Goal: Task Accomplishment & Management: Complete application form

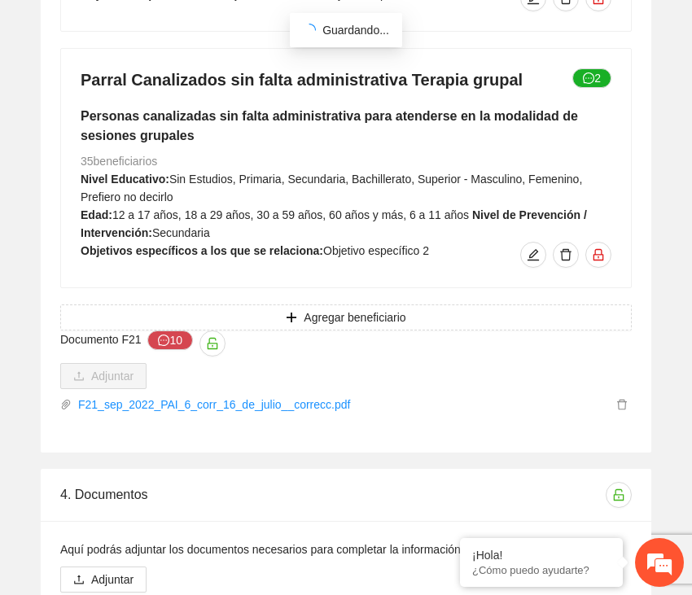
scroll to position [8975, 0]
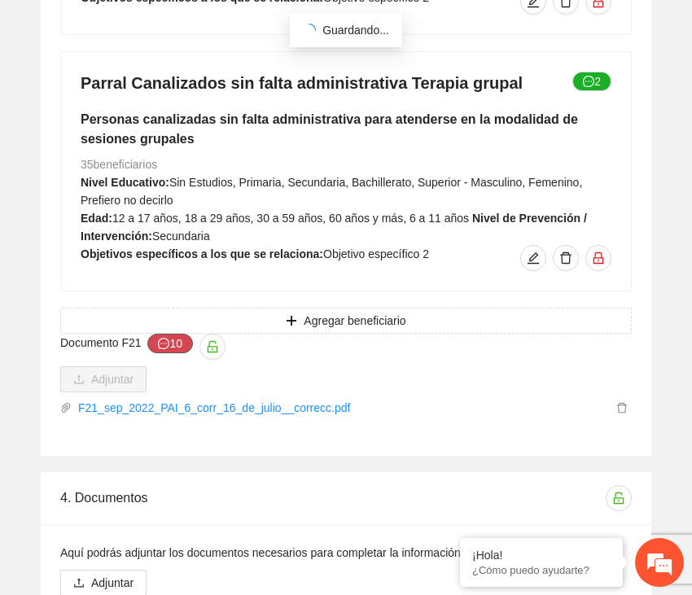
click at [177, 334] on button "10" at bounding box center [170, 344] width 46 height 20
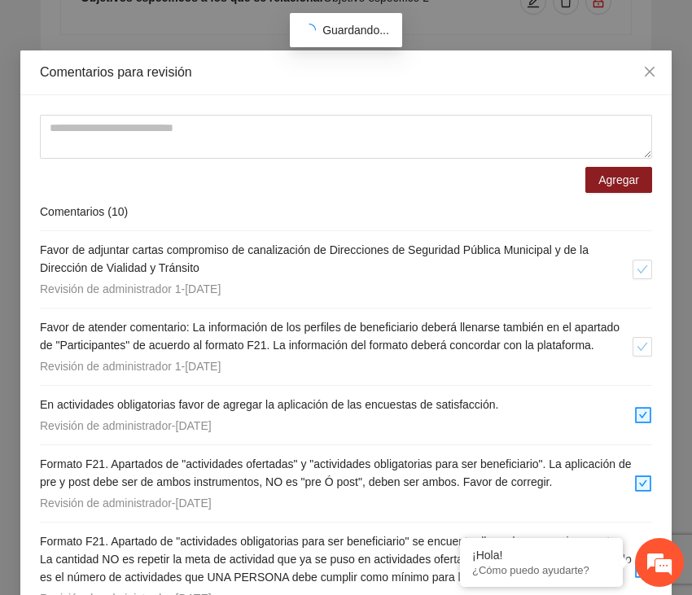
scroll to position [33, 0]
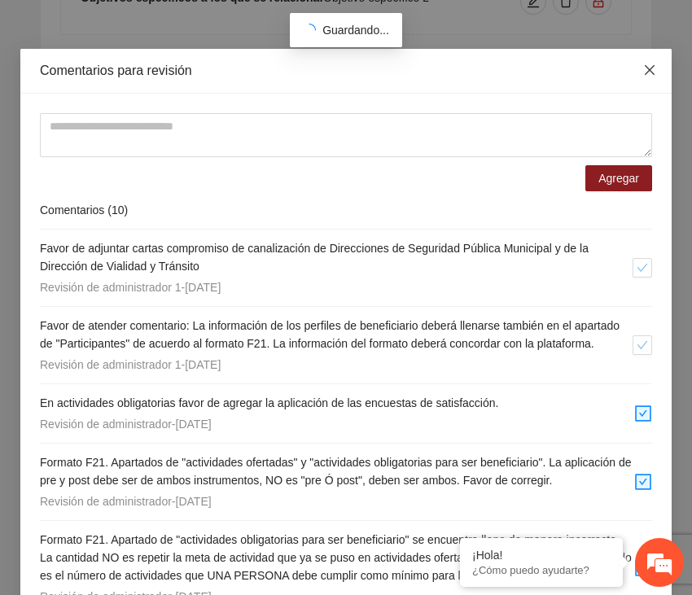
click at [654, 66] on icon "close" at bounding box center [649, 69] width 13 height 13
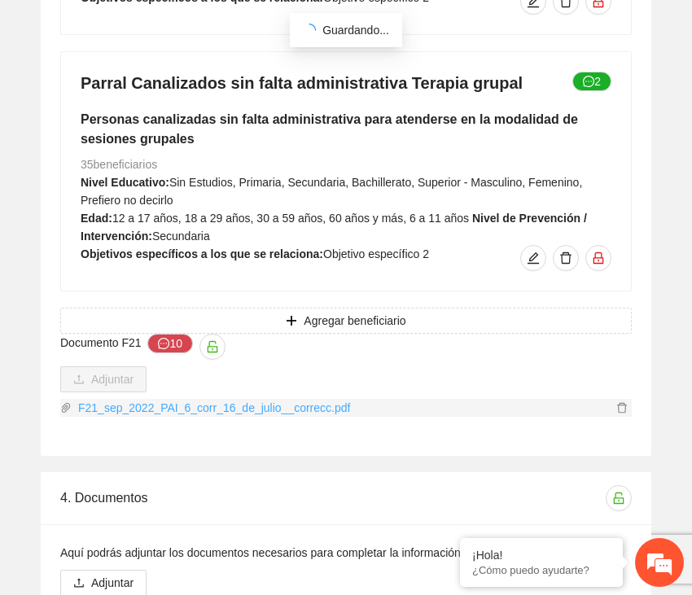
click at [290, 399] on link "F21_sep_2022_PAI_6_corr_16_de_julio__correcc.pdf" at bounding box center [342, 408] width 540 height 18
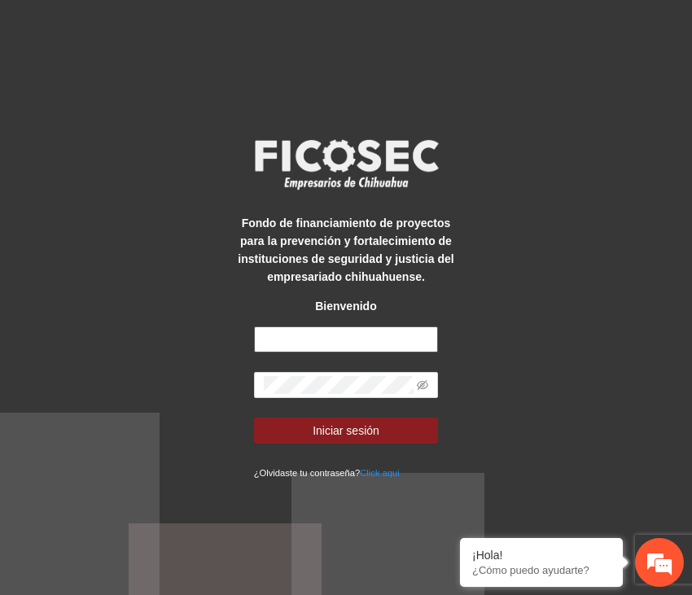
click at [307, 339] on input "text" at bounding box center [346, 339] width 185 height 26
click at [301, 339] on input "text" at bounding box center [346, 339] width 185 height 26
paste input "**********"
type input "**********"
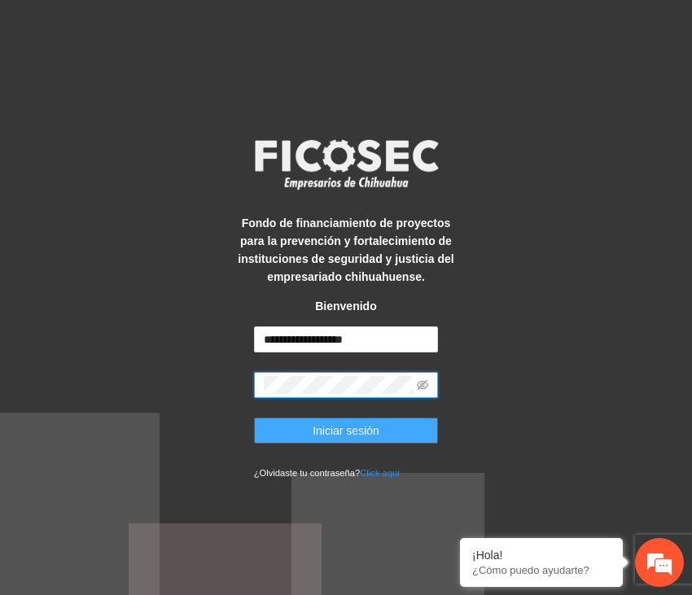
click at [326, 431] on span "Iniciar sesión" at bounding box center [346, 431] width 67 height 18
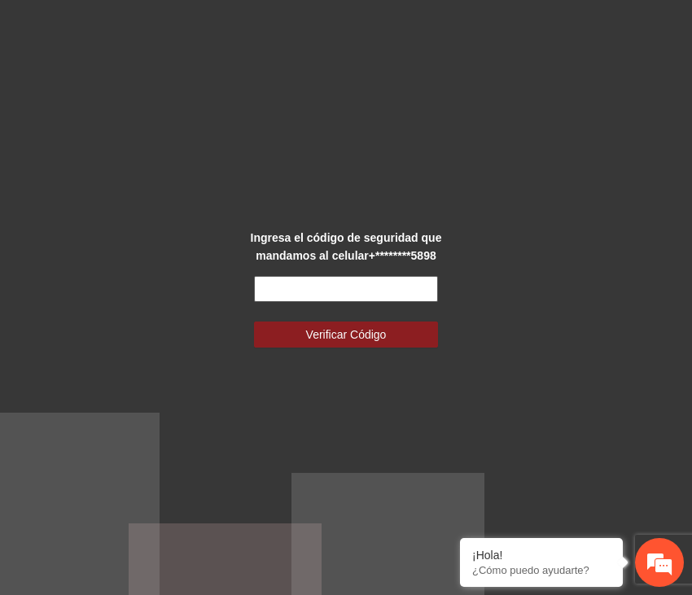
click at [273, 293] on input "text" at bounding box center [346, 289] width 185 height 26
paste input "******"
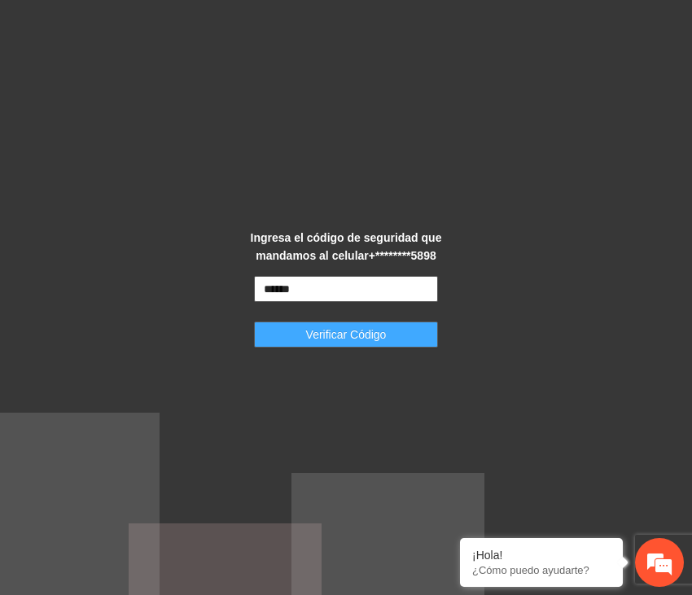
type input "******"
click at [308, 326] on span "Verificar Código" at bounding box center [346, 335] width 81 height 18
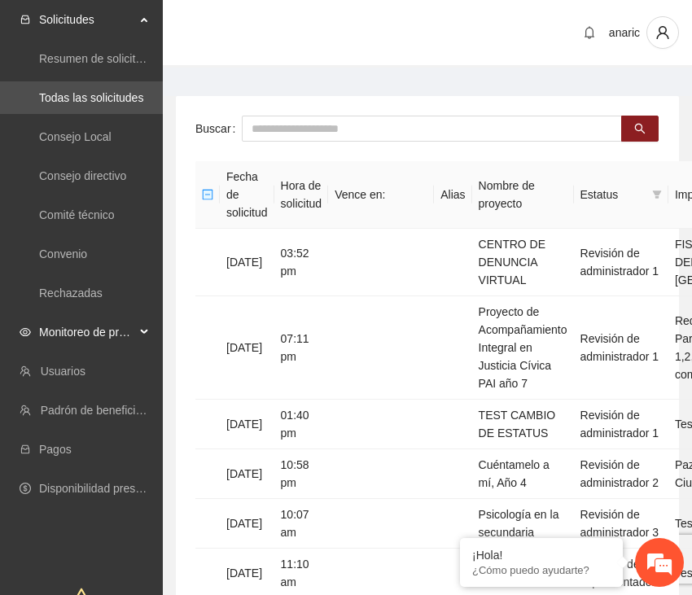
click at [80, 330] on span "Monitoreo de proyectos" at bounding box center [87, 332] width 96 height 33
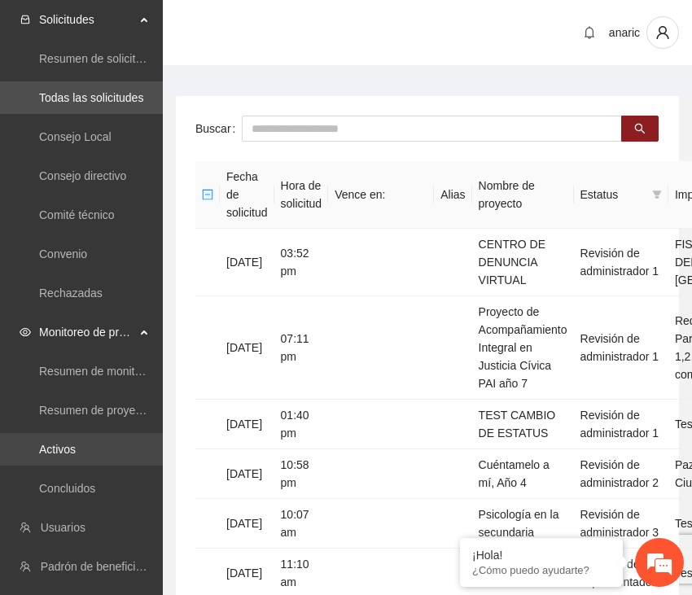
click at [61, 444] on link "Activos" at bounding box center [57, 449] width 37 height 13
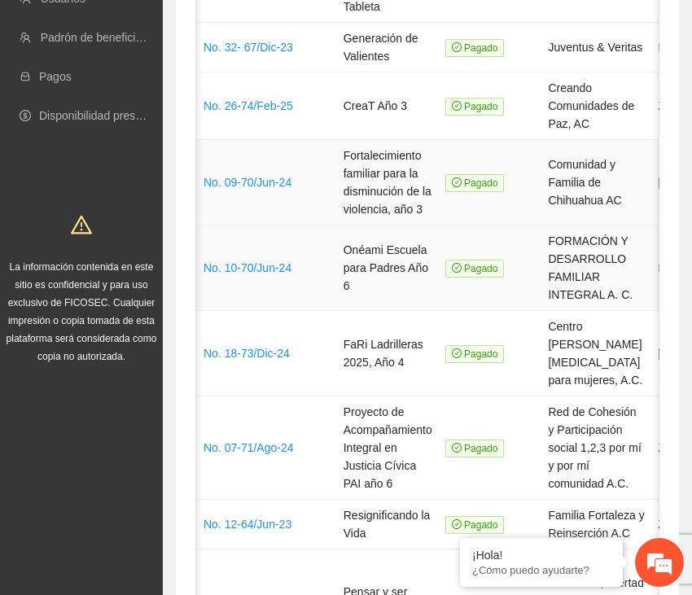
scroll to position [254, 0]
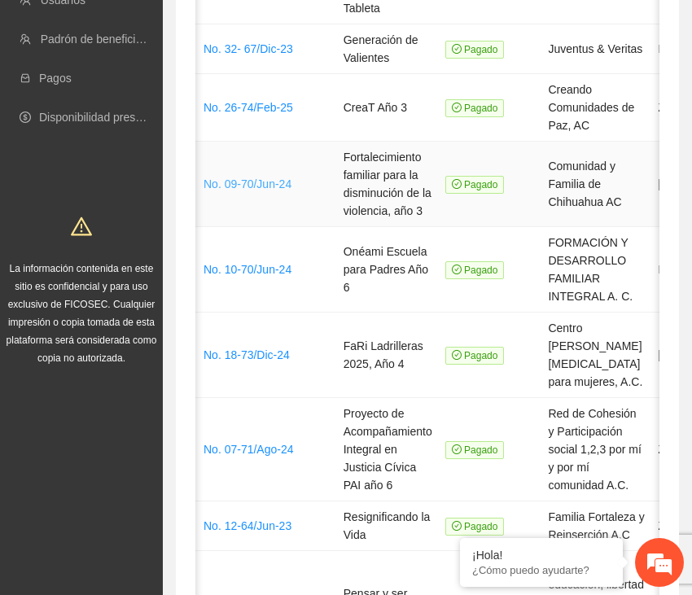
click at [258, 186] on link "No. 09-70/Jun-24" at bounding box center [247, 183] width 88 height 13
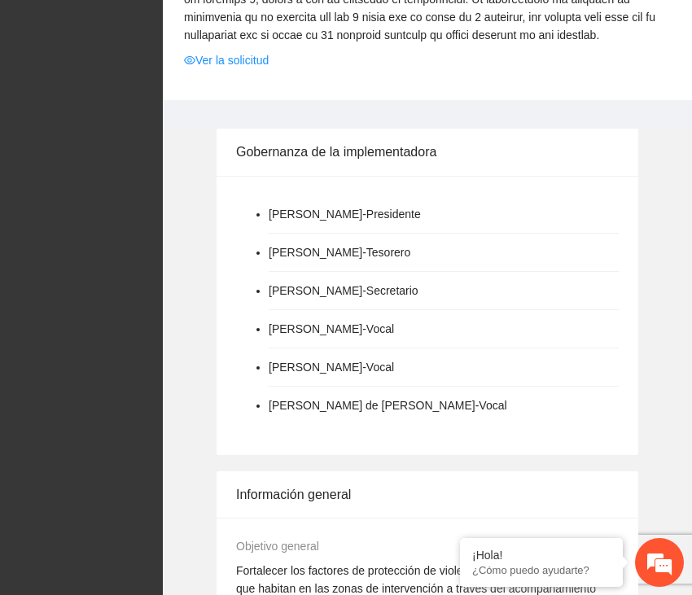
scroll to position [1353, 0]
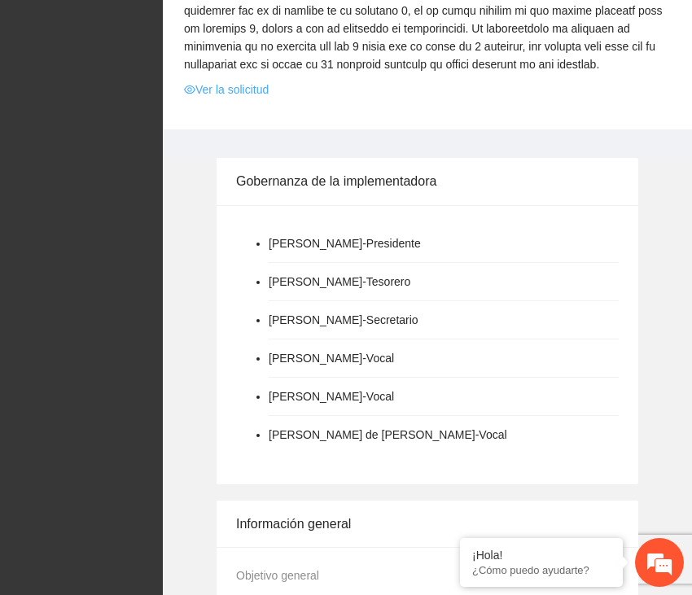
click at [210, 98] on link "Ver la solicitud" at bounding box center [226, 90] width 85 height 18
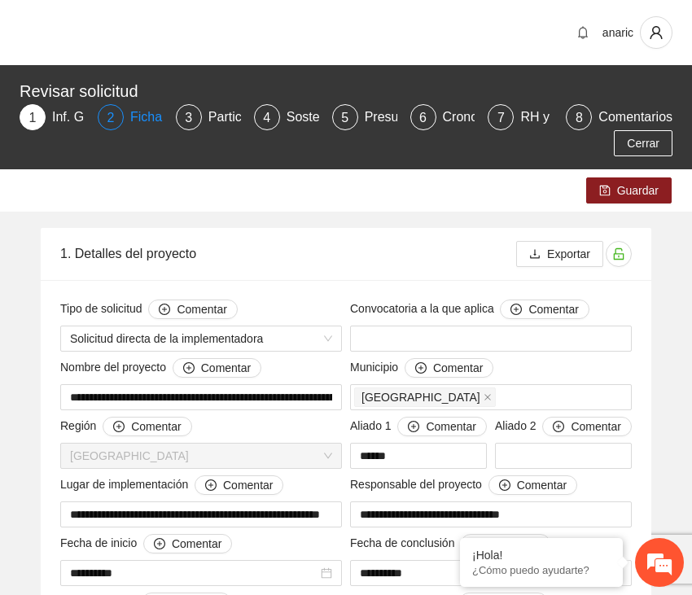
click at [142, 115] on div "Ficha T" at bounding box center [158, 117] width 56 height 26
click at [147, 119] on div "Ficha T" at bounding box center [158, 117] width 56 height 26
click at [114, 118] on div "2" at bounding box center [111, 117] width 26 height 26
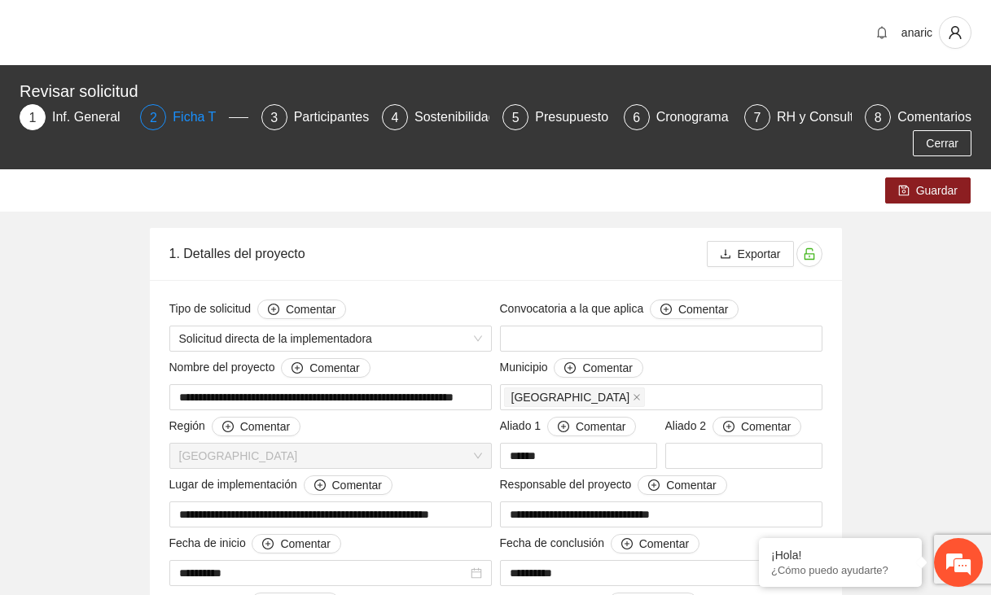
click at [192, 116] on div "Ficha T" at bounding box center [201, 117] width 56 height 26
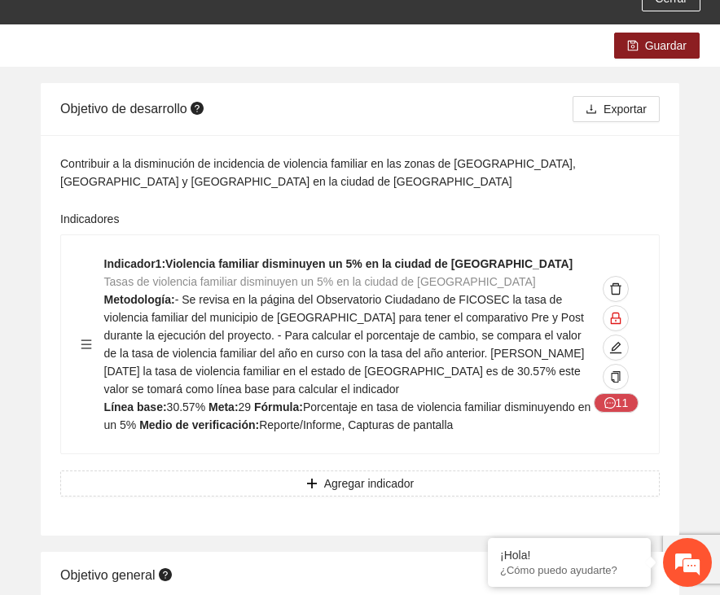
scroll to position [160, 0]
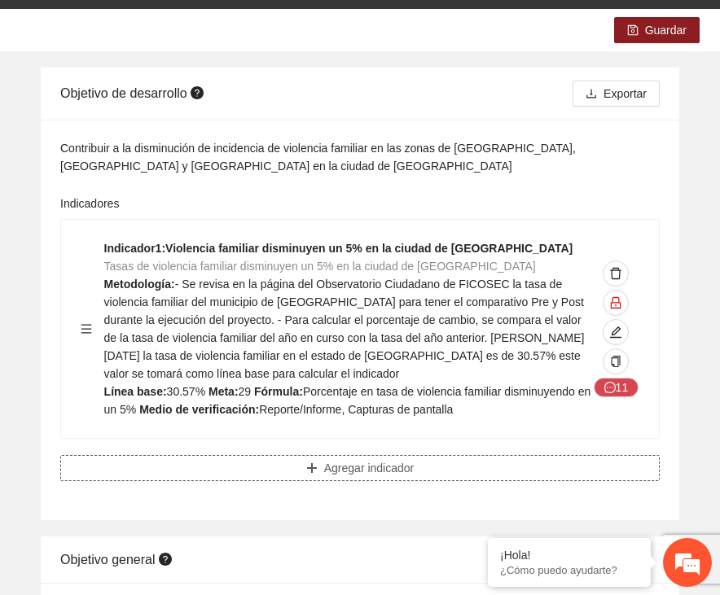
click at [383, 472] on span "Agregar indicador" at bounding box center [369, 468] width 90 height 18
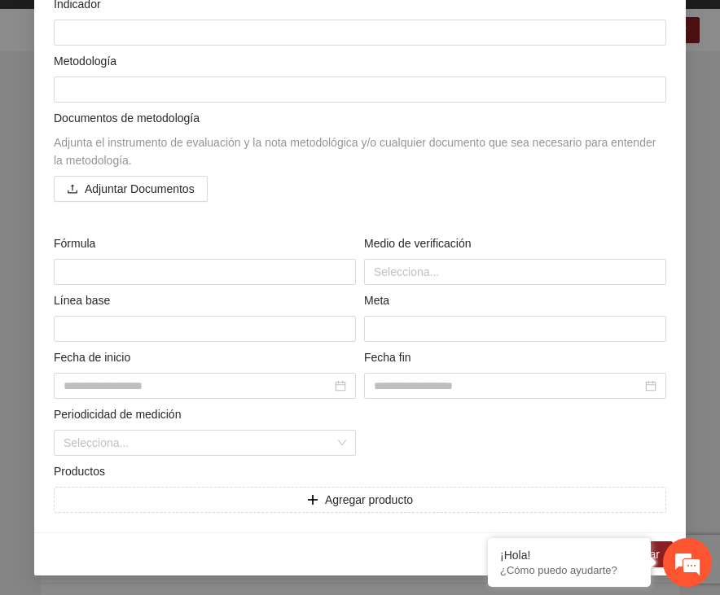
scroll to position [0, 0]
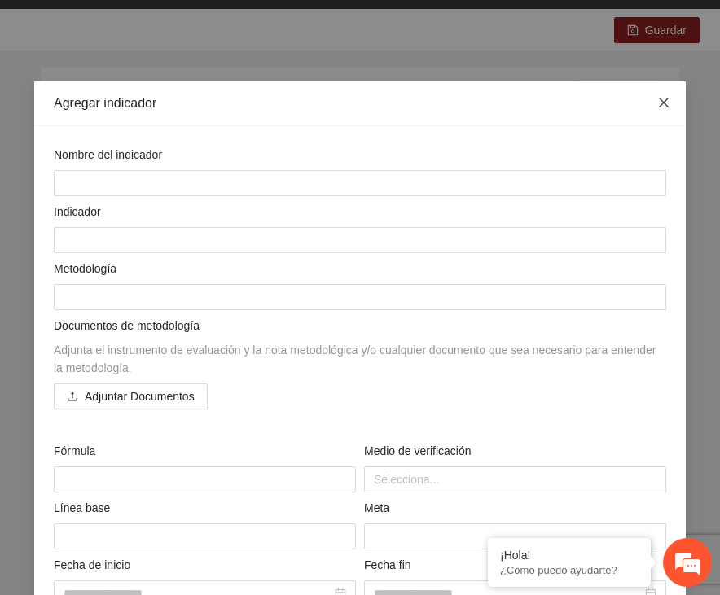
click at [667, 105] on icon "close" at bounding box center [663, 102] width 13 height 13
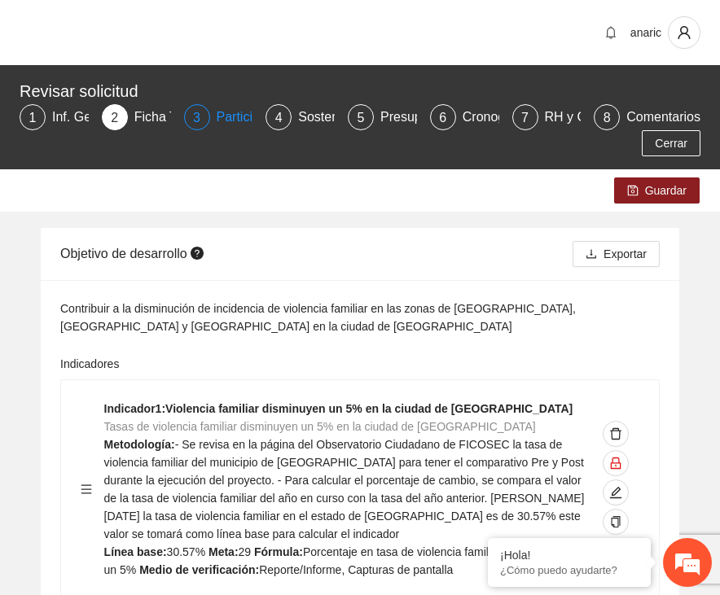
click at [235, 118] on div "Participantes" at bounding box center [261, 117] width 89 height 26
click at [232, 124] on div "Participantes" at bounding box center [261, 117] width 89 height 26
click at [252, 160] on div "Revisar solicitud 1 Inf. General 2 Ficha T 3 Participantes 4 Sostenibilidad 5 P…" at bounding box center [360, 117] width 720 height 104
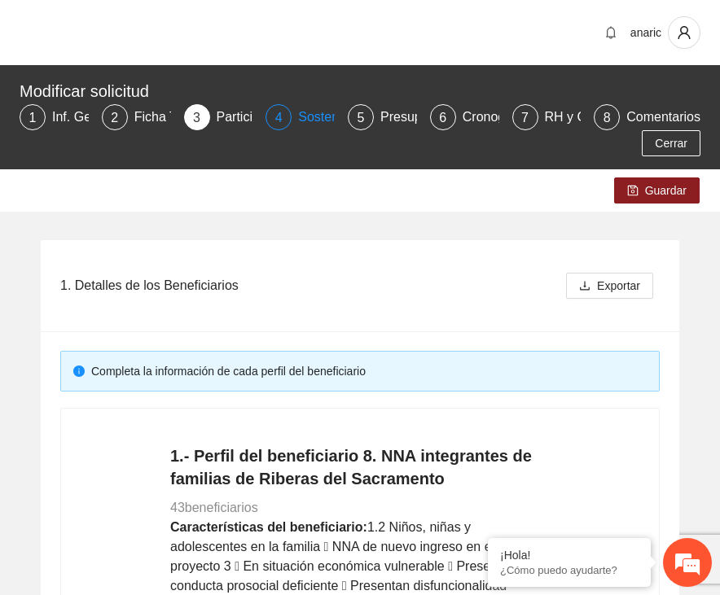
click at [317, 117] on div "Sostenibilidad" at bounding box center [345, 117] width 94 height 26
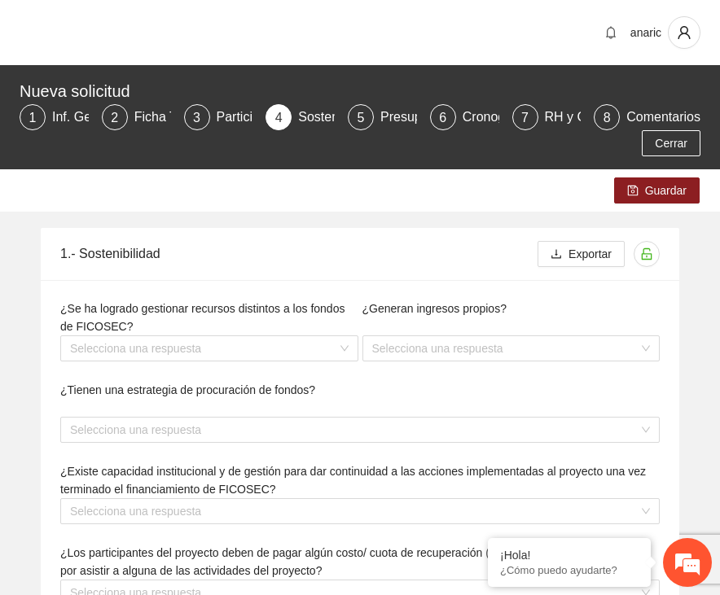
type textarea "**********"
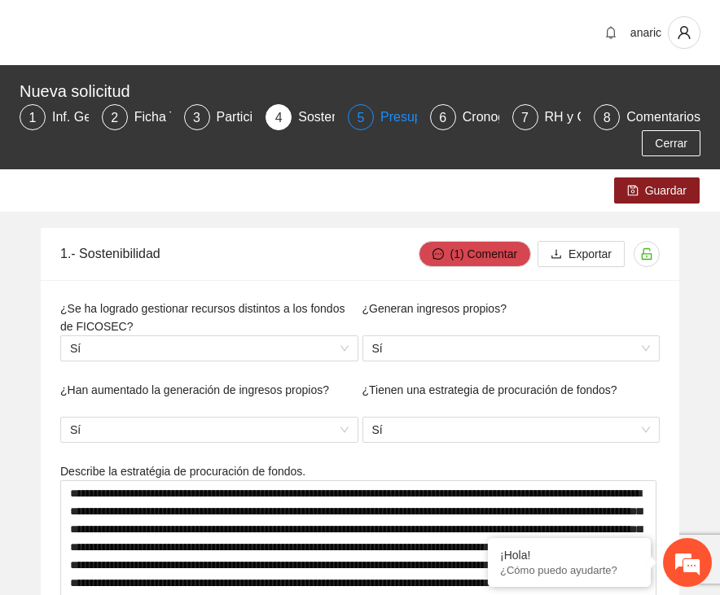
click at [399, 120] on div "Presupuesto" at bounding box center [423, 117] width 86 height 26
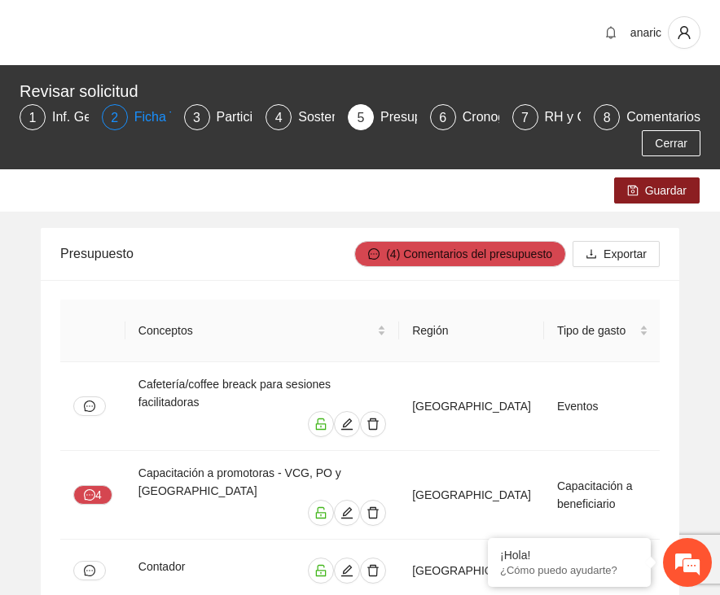
click at [136, 116] on div "Ficha T" at bounding box center [162, 117] width 56 height 26
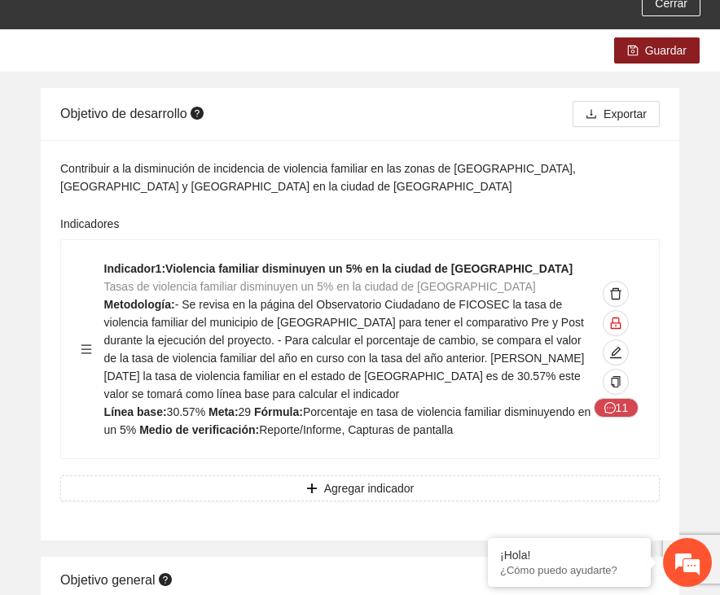
scroll to position [154, 0]
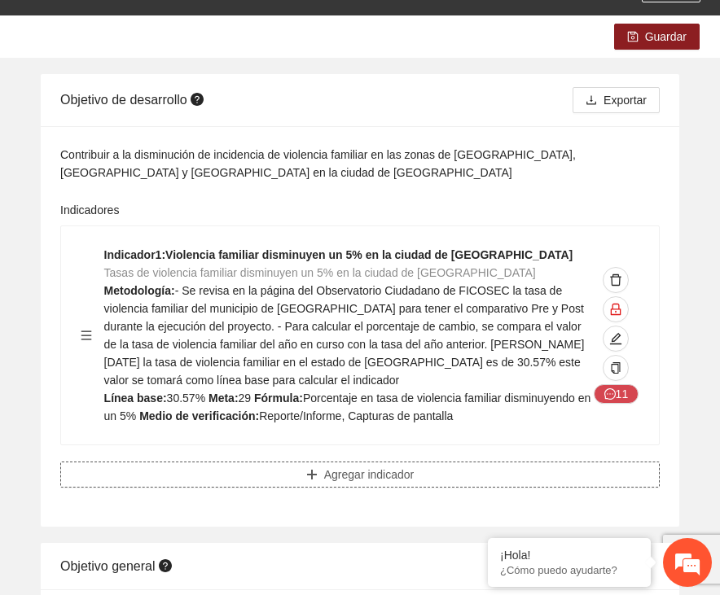
click at [337, 479] on span "Agregar indicador" at bounding box center [369, 475] width 90 height 18
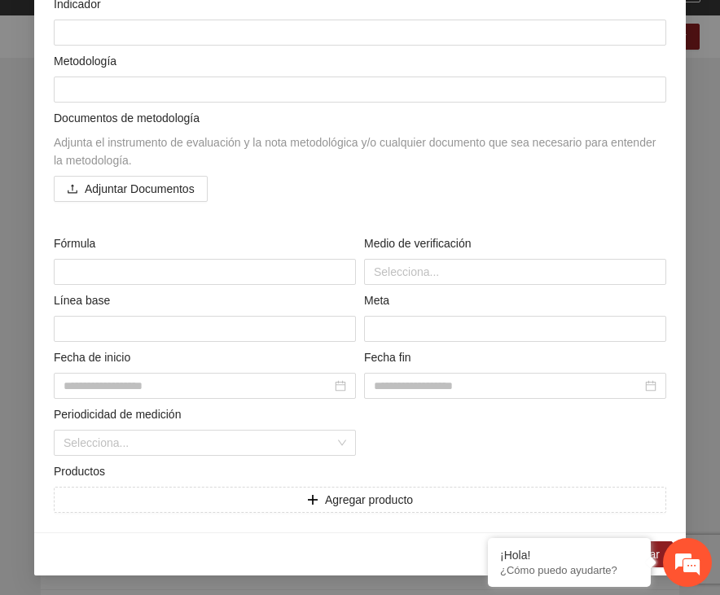
scroll to position [0, 0]
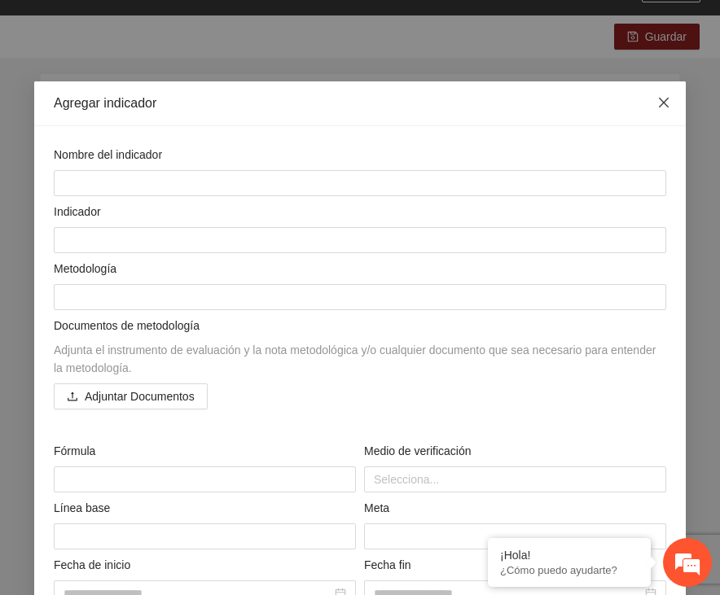
click at [663, 98] on icon "close" at bounding box center [663, 102] width 13 height 13
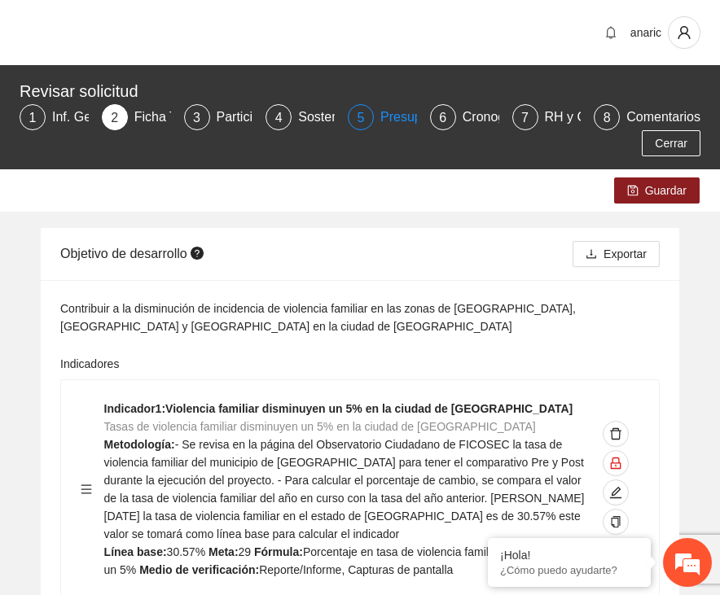
click at [392, 115] on div "Presupuesto" at bounding box center [423, 117] width 86 height 26
